Goal: Transaction & Acquisition: Purchase product/service

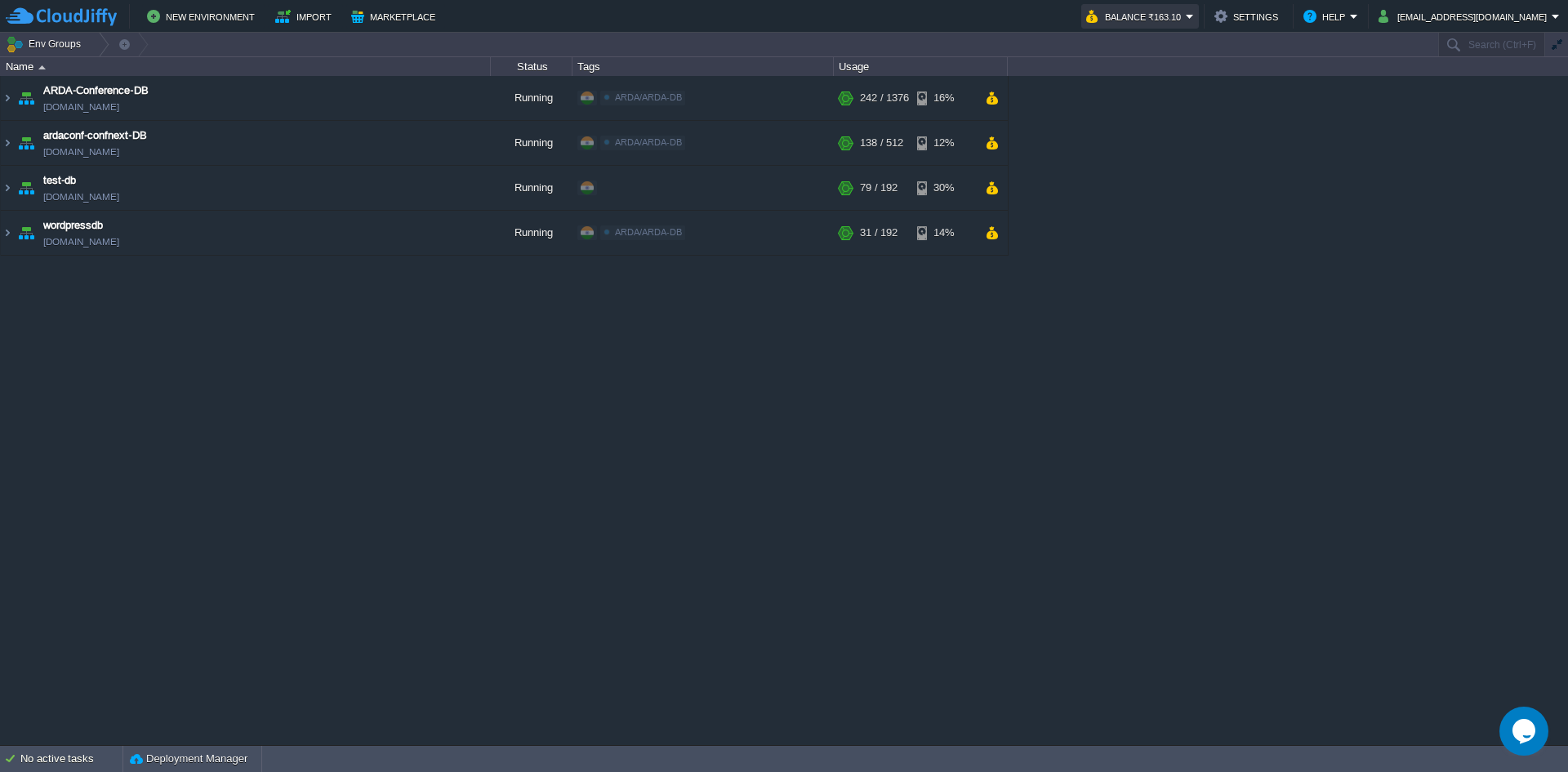
click at [1186, 21] on button "Balance ₹163.10" at bounding box center [1135, 16] width 100 height 19
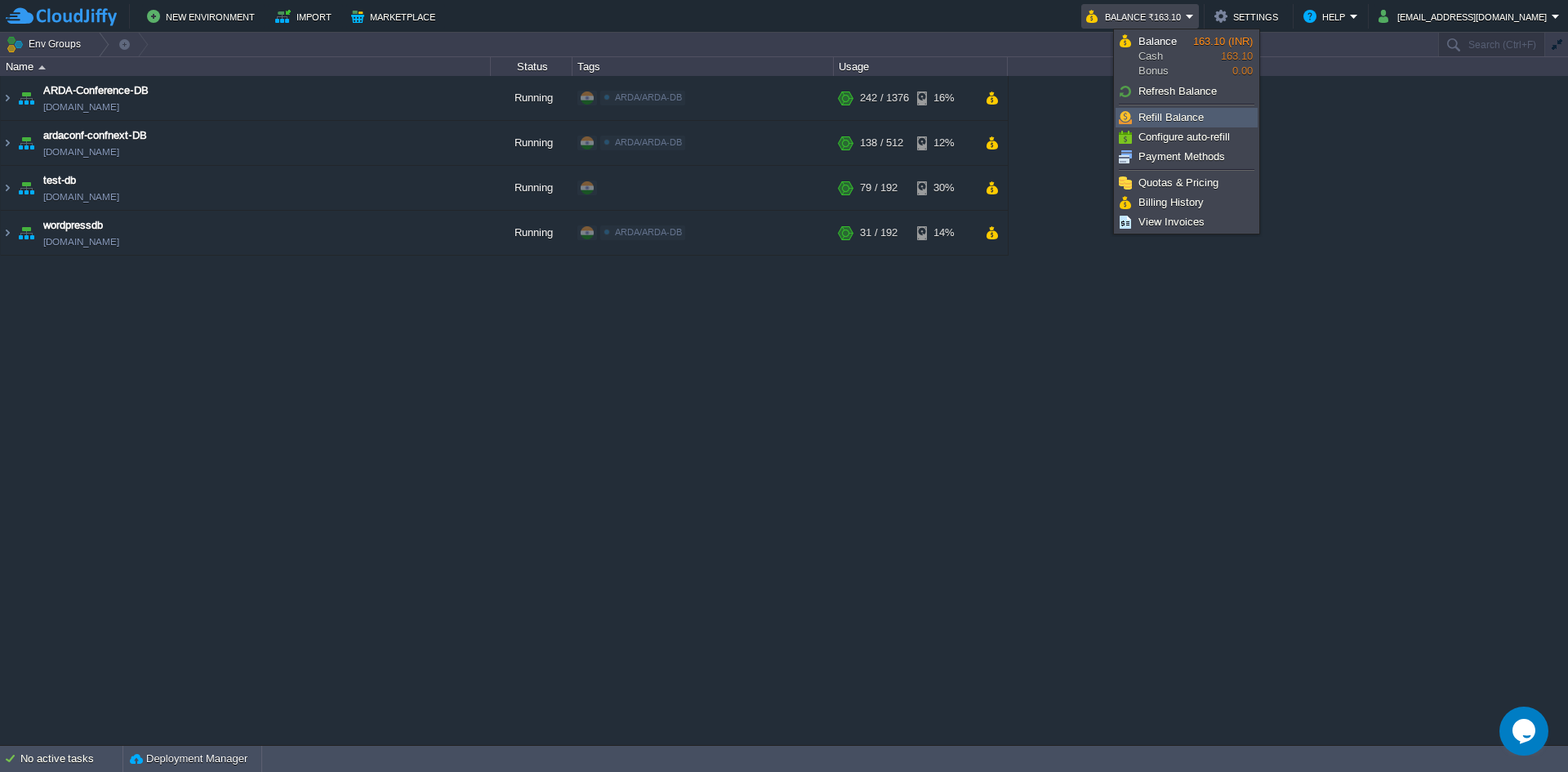
click at [1213, 120] on link "Refill Balance" at bounding box center [1186, 118] width 140 height 18
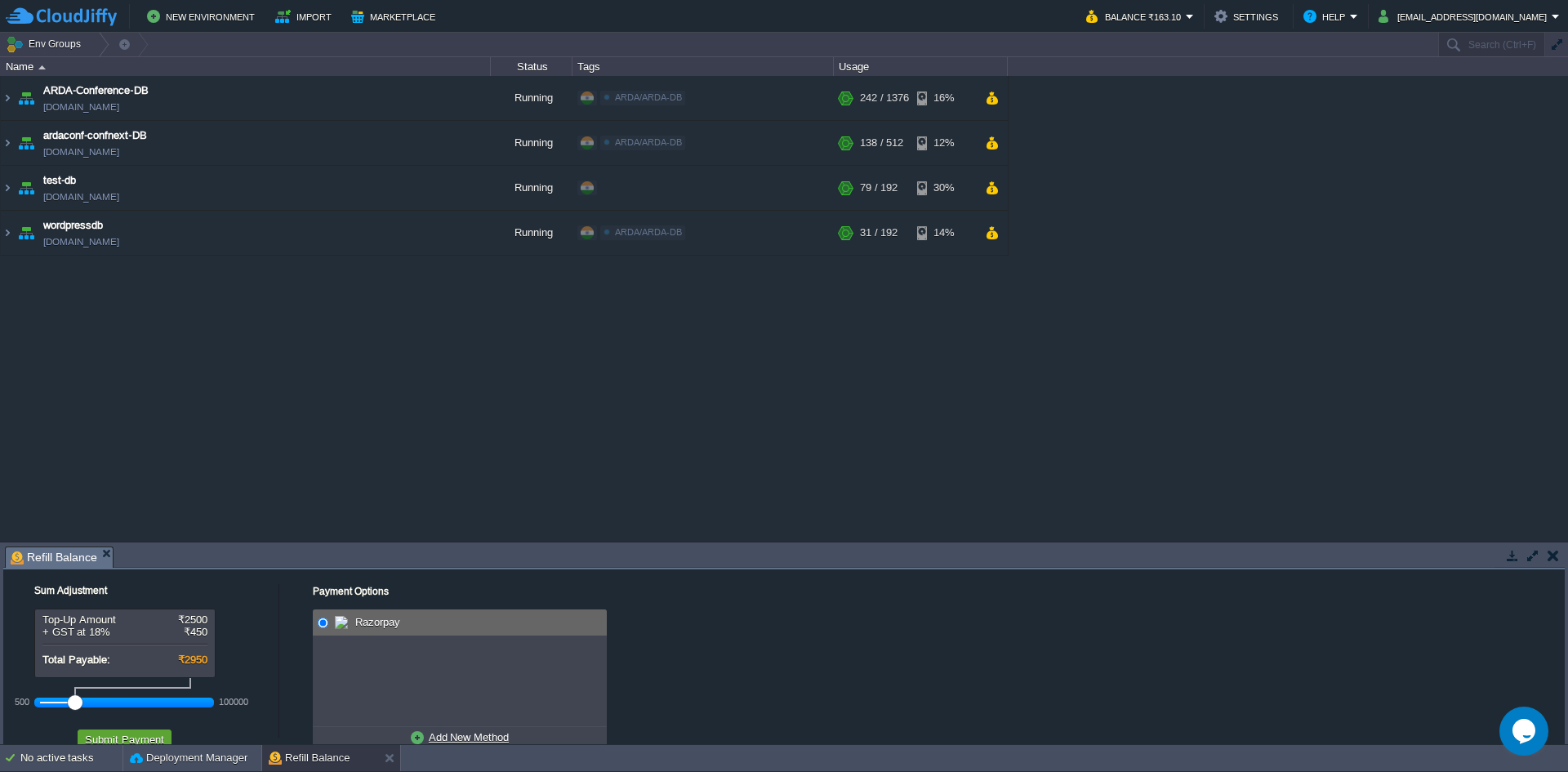
click at [110, 705] on div at bounding box center [125, 702] width 169 height 15
click at [93, 705] on div at bounding box center [125, 702] width 169 height 15
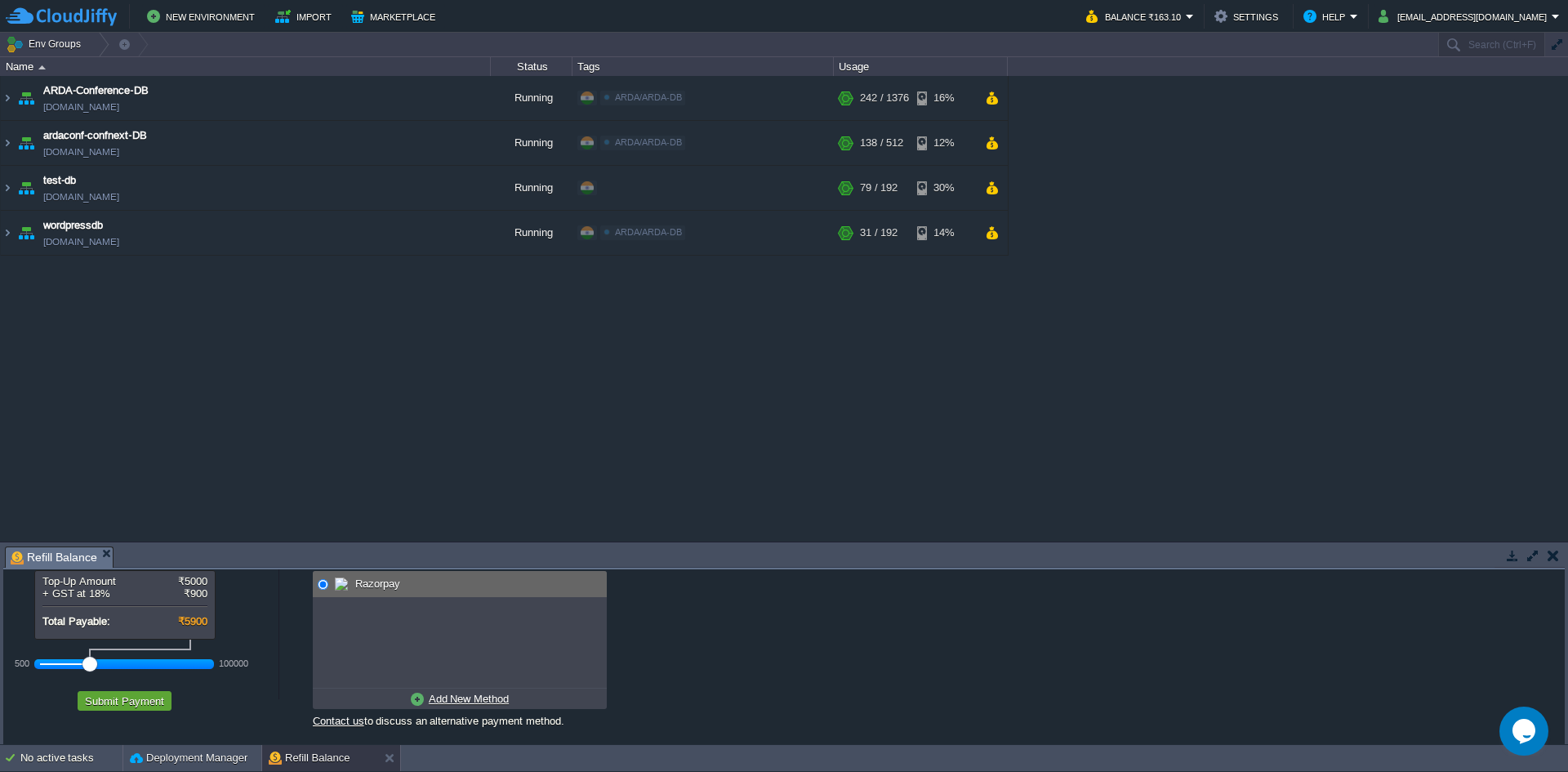
click at [450, 585] on div "Razorpay" at bounding box center [468, 584] width 274 height 27
click at [466, 693] on u "Add New Method" at bounding box center [468, 699] width 80 height 12
radio input "true"
click at [380, 573] on div "Credit/Debit/Netbanking via RazorPay" at bounding box center [468, 584] width 274 height 27
click at [132, 702] on button "Submit Payment" at bounding box center [124, 700] width 89 height 15
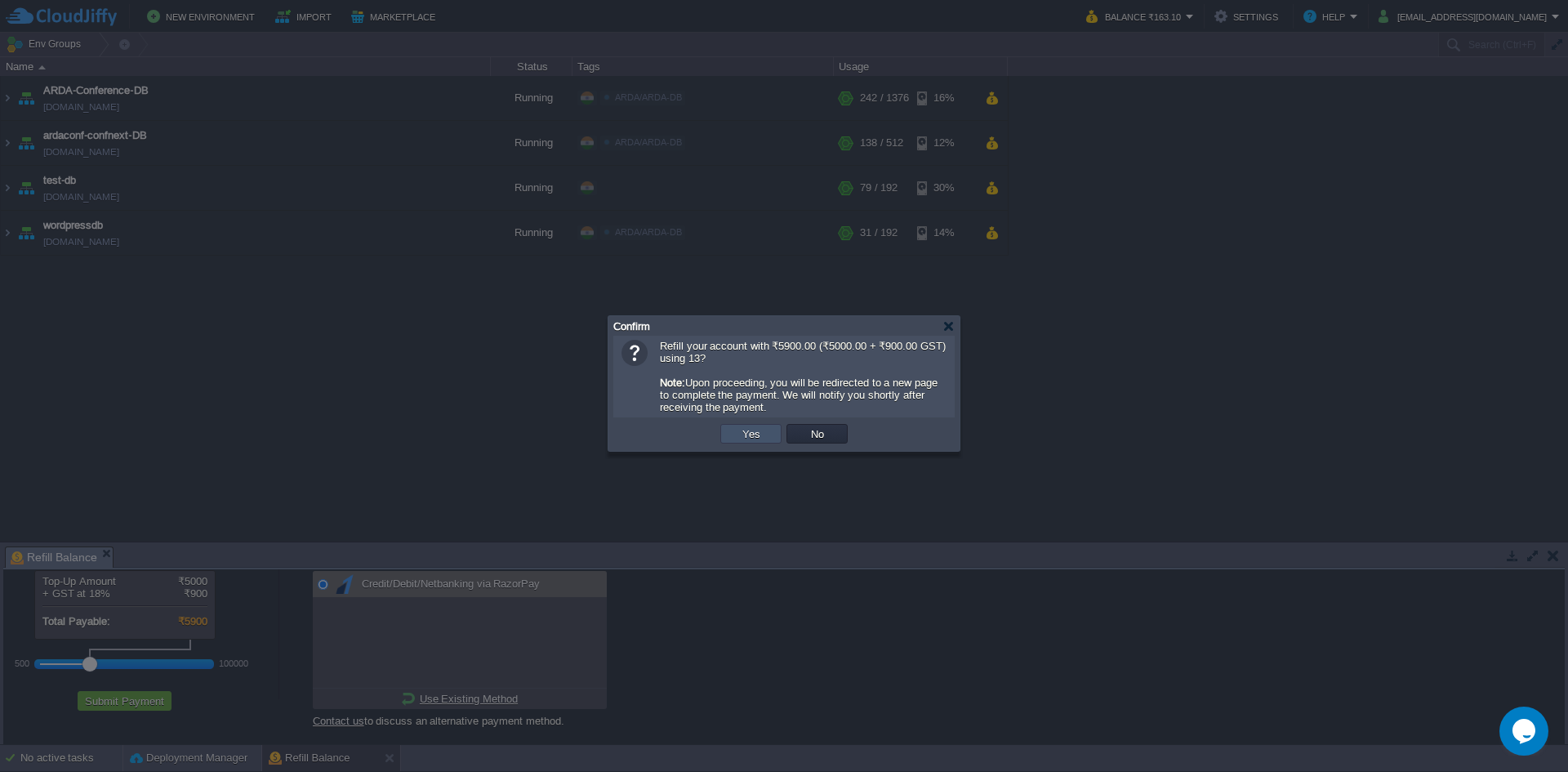
click at [759, 434] on button "Yes" at bounding box center [751, 434] width 27 height 15
